Goal: Navigation & Orientation: Understand site structure

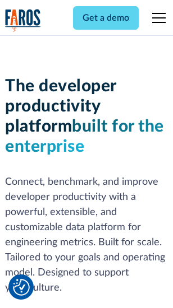
scroll to position [169, 0]
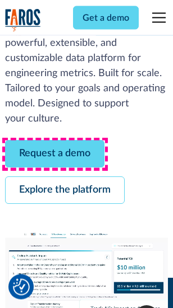
click at [55, 155] on link "Request a demo" at bounding box center [54, 154] width 99 height 27
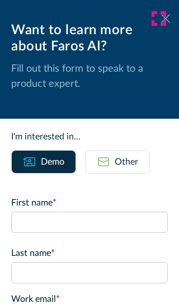
click at [161, 18] on icon at bounding box center [165, 18] width 9 height 8
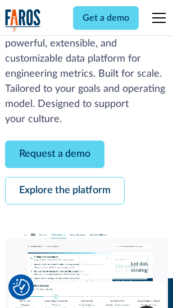
scroll to position [205, 0]
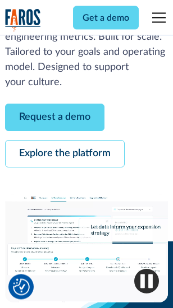
click at [64, 155] on link "Explore the platform" at bounding box center [64, 154] width 119 height 27
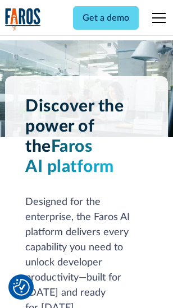
scroll to position [8537, 0]
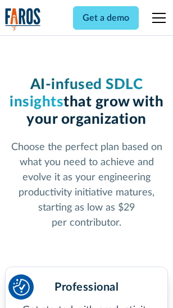
scroll to position [1780, 0]
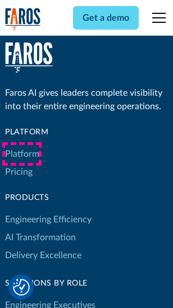
click at [22, 154] on link "Platform" at bounding box center [22, 154] width 34 height 18
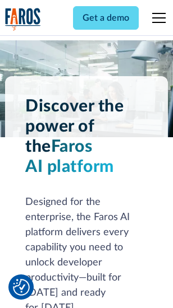
scroll to position [8897, 0]
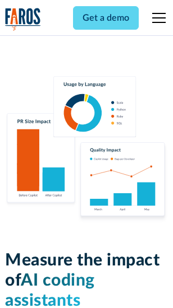
scroll to position [6997, 0]
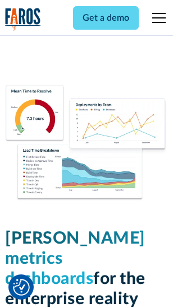
scroll to position [4964, 0]
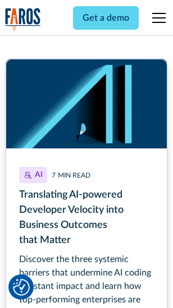
scroll to position [5021, 0]
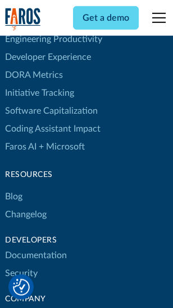
click at [26, 206] on link "Changelog" at bounding box center [25, 215] width 41 height 18
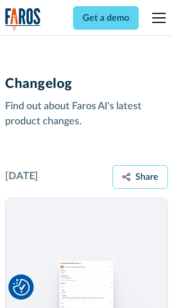
scroll to position [13740, 0]
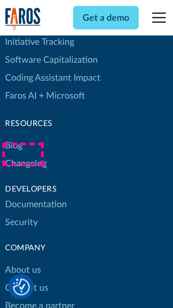
click at [22, 262] on link "About us" at bounding box center [23, 271] width 36 height 18
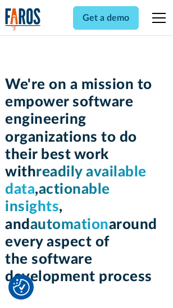
scroll to position [3878, 0]
